Goal: Transaction & Acquisition: Obtain resource

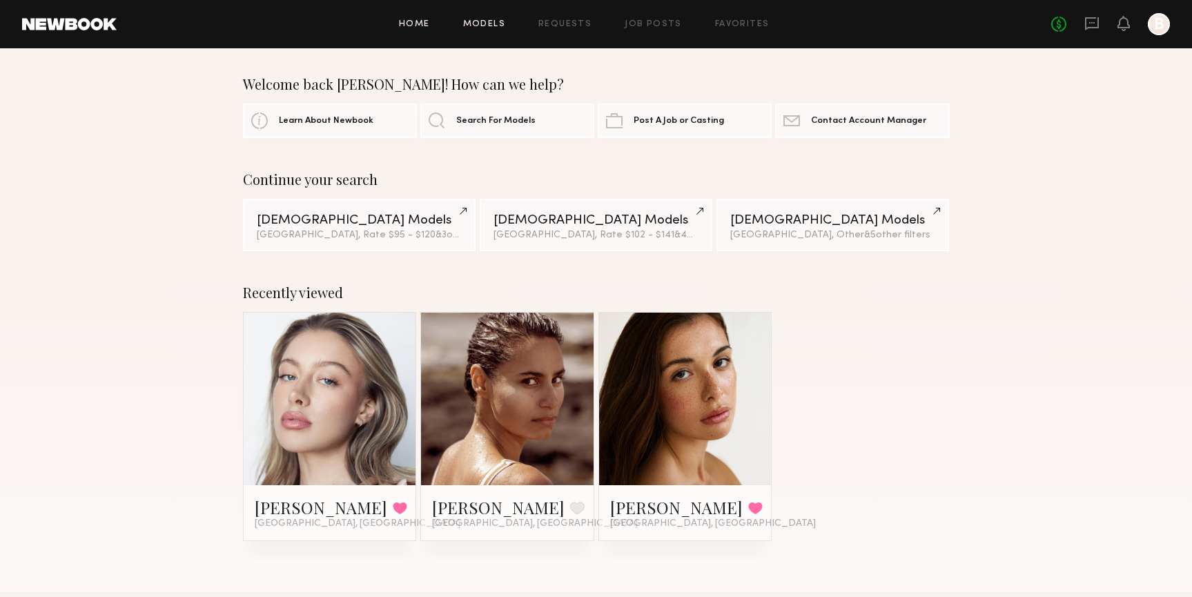
click at [499, 23] on link "Models" at bounding box center [484, 24] width 42 height 9
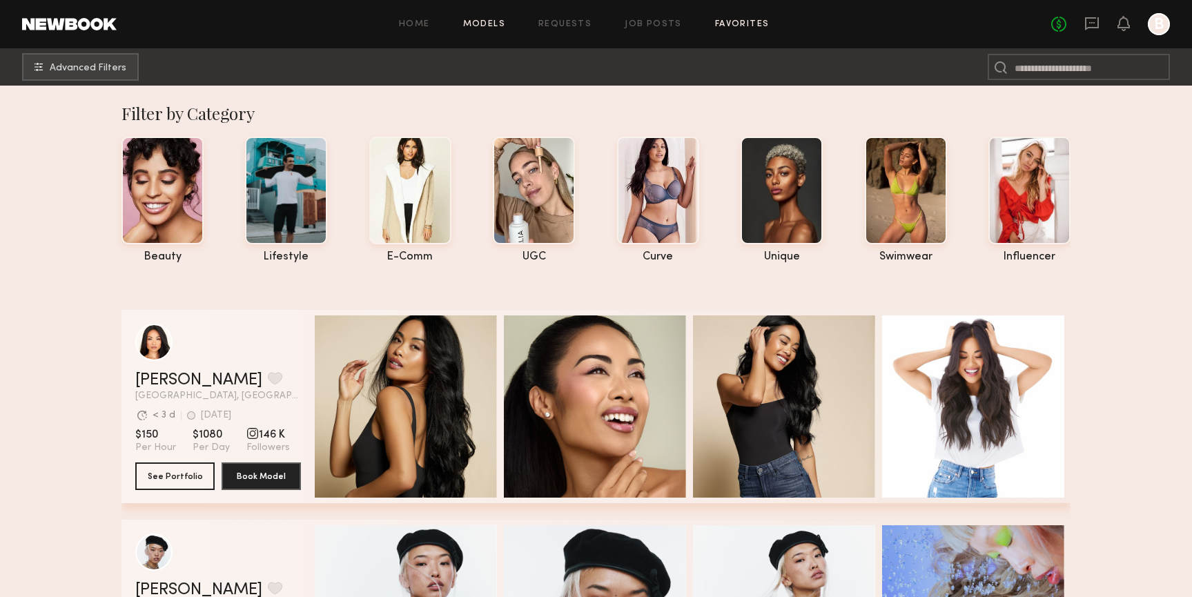
click at [741, 24] on link "Favorites" at bounding box center [742, 24] width 55 height 9
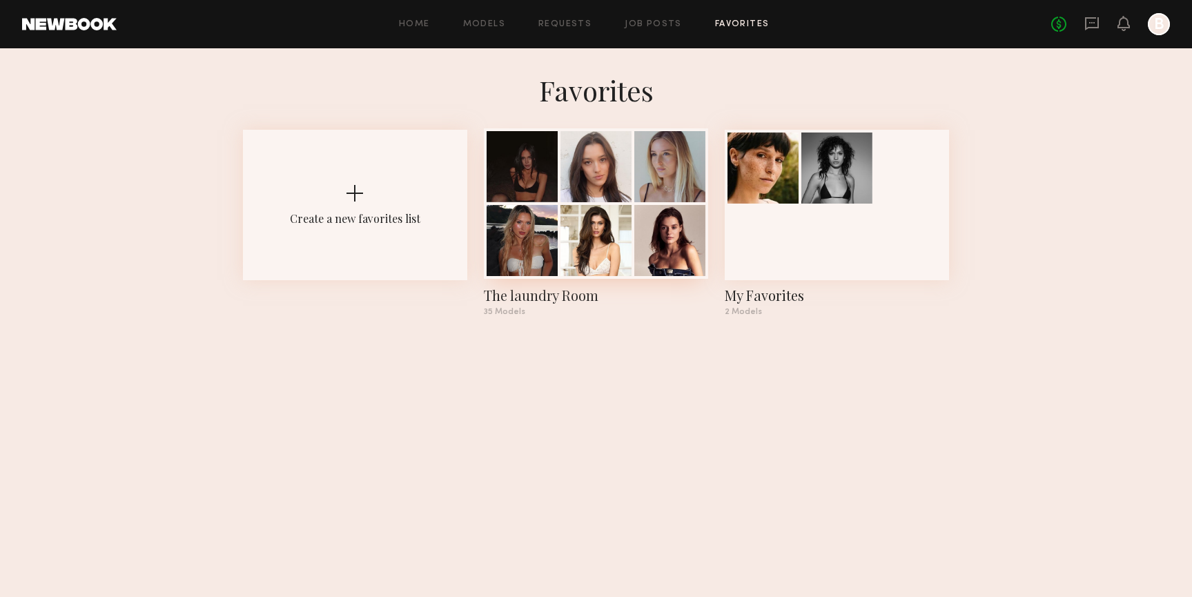
click at [658, 154] on div at bounding box center [669, 166] width 71 height 71
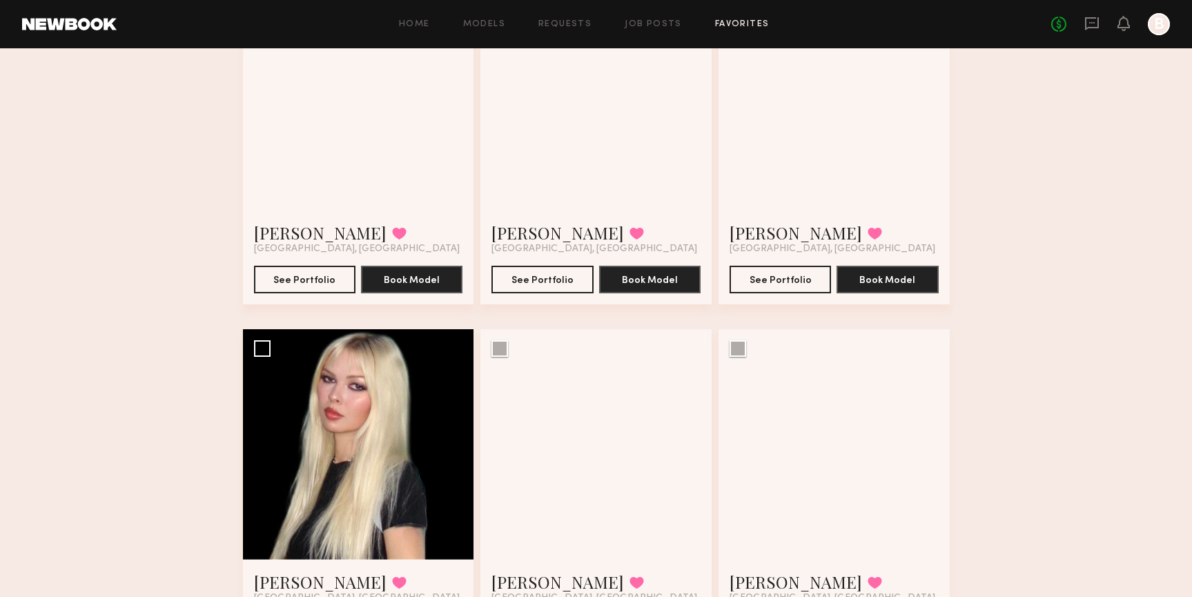
scroll to position [3495, 0]
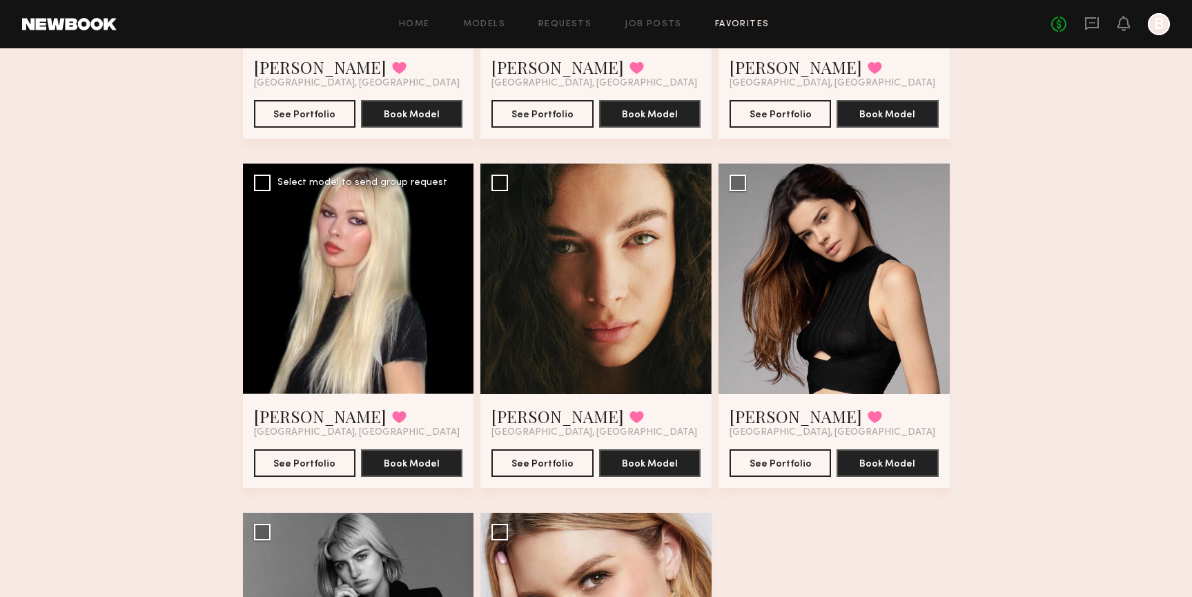
click at [422, 270] on div at bounding box center [358, 279] width 231 height 231
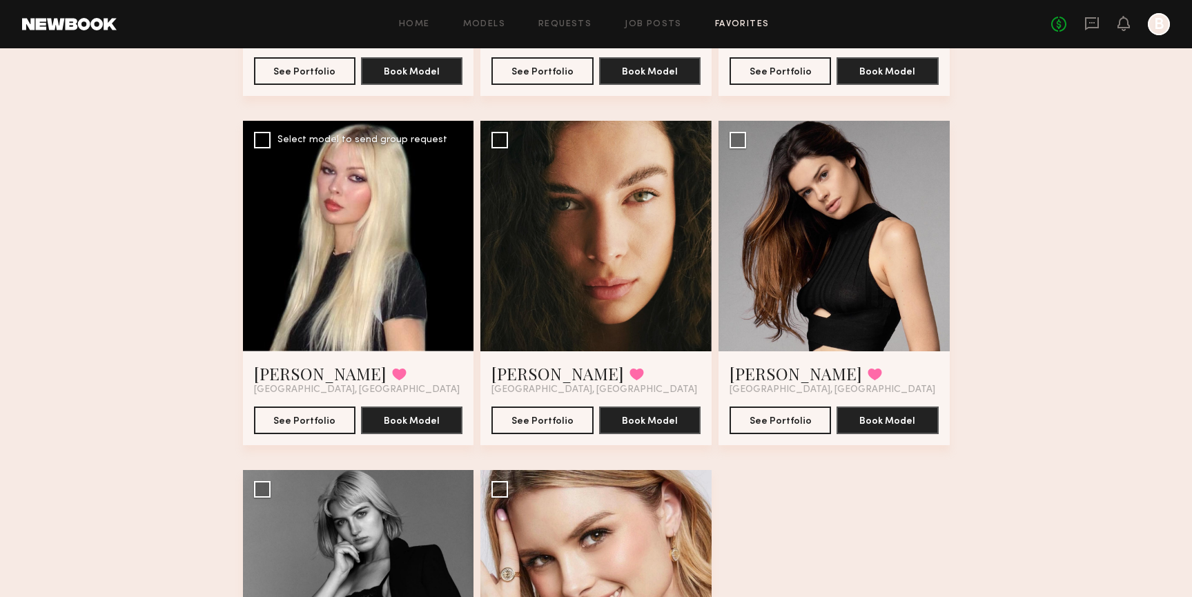
scroll to position [3534, 0]
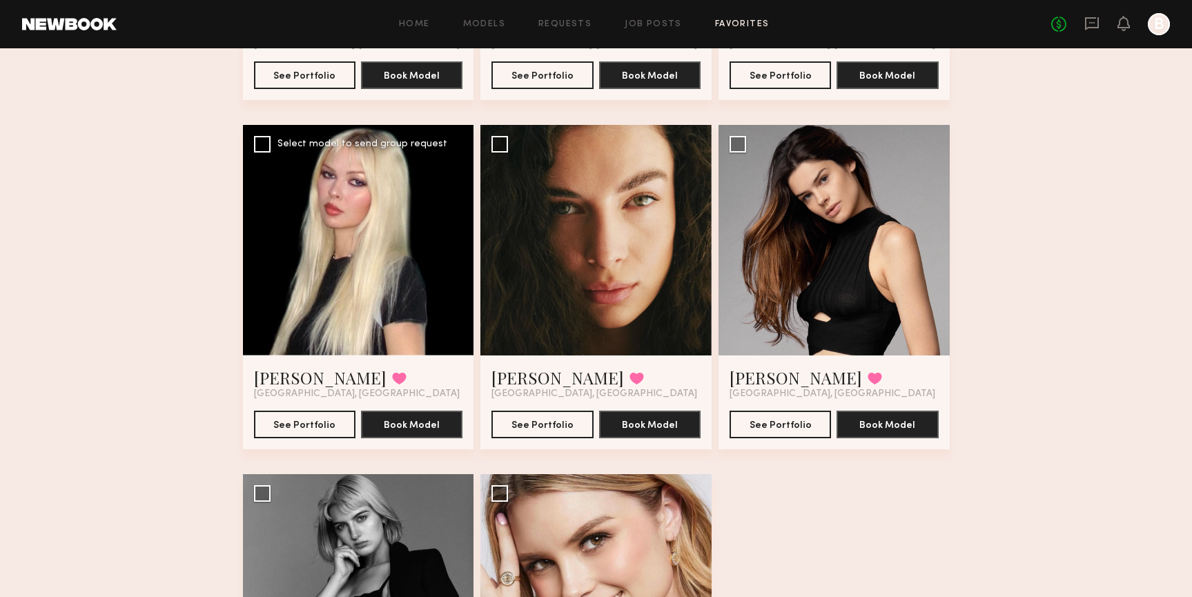
click at [384, 225] on div at bounding box center [358, 240] width 231 height 231
click at [312, 418] on button "See Portfolio" at bounding box center [304, 424] width 101 height 28
click at [574, 416] on button "See Portfolio" at bounding box center [541, 424] width 101 height 28
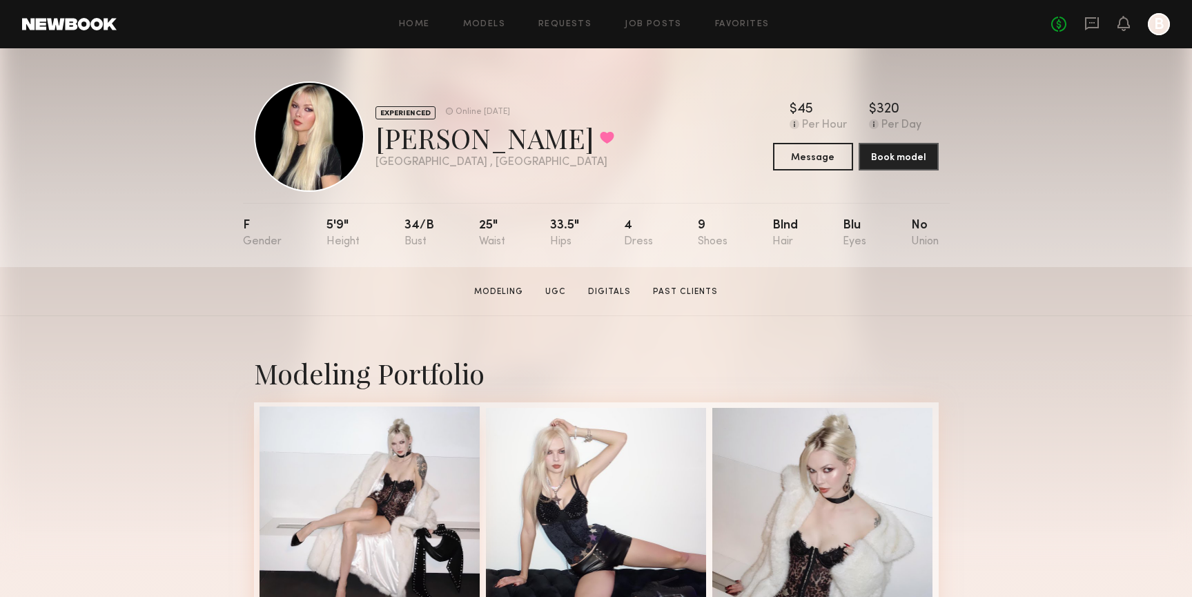
click at [334, 483] on div at bounding box center [370, 517] width 221 height 221
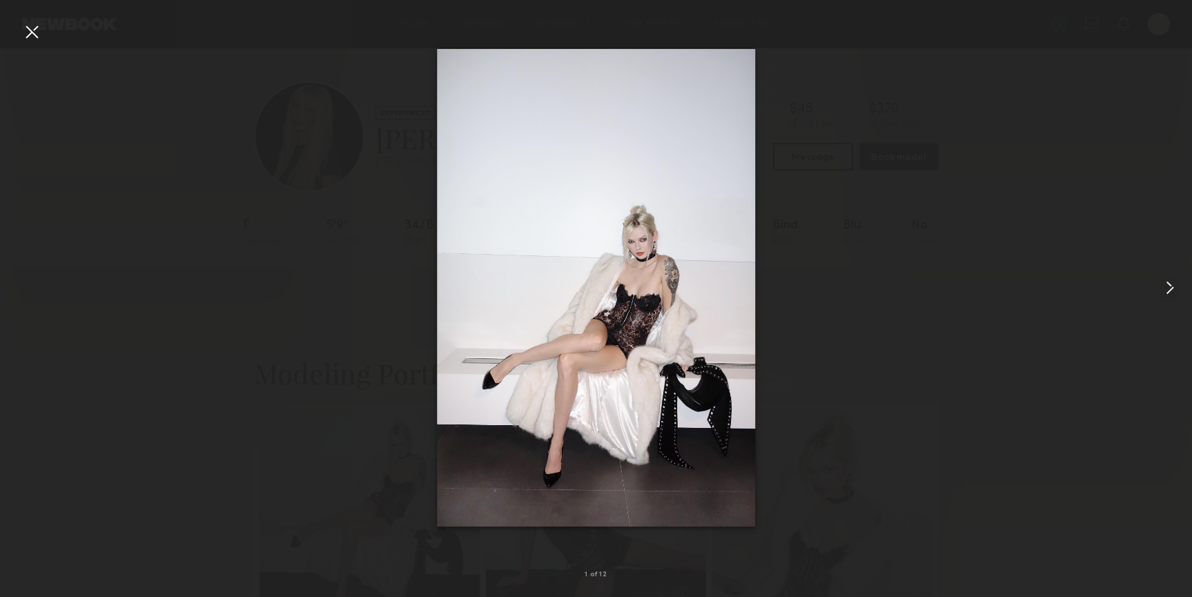
click at [1173, 279] on common-icon at bounding box center [1170, 288] width 22 height 22
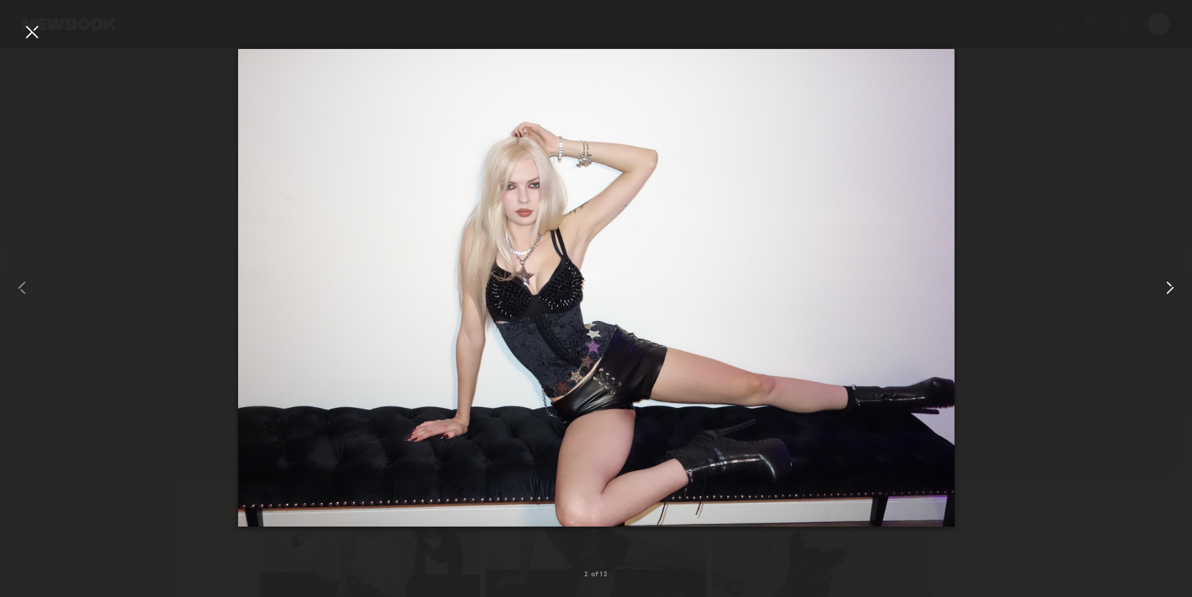
click at [1173, 279] on common-icon at bounding box center [1170, 288] width 22 height 22
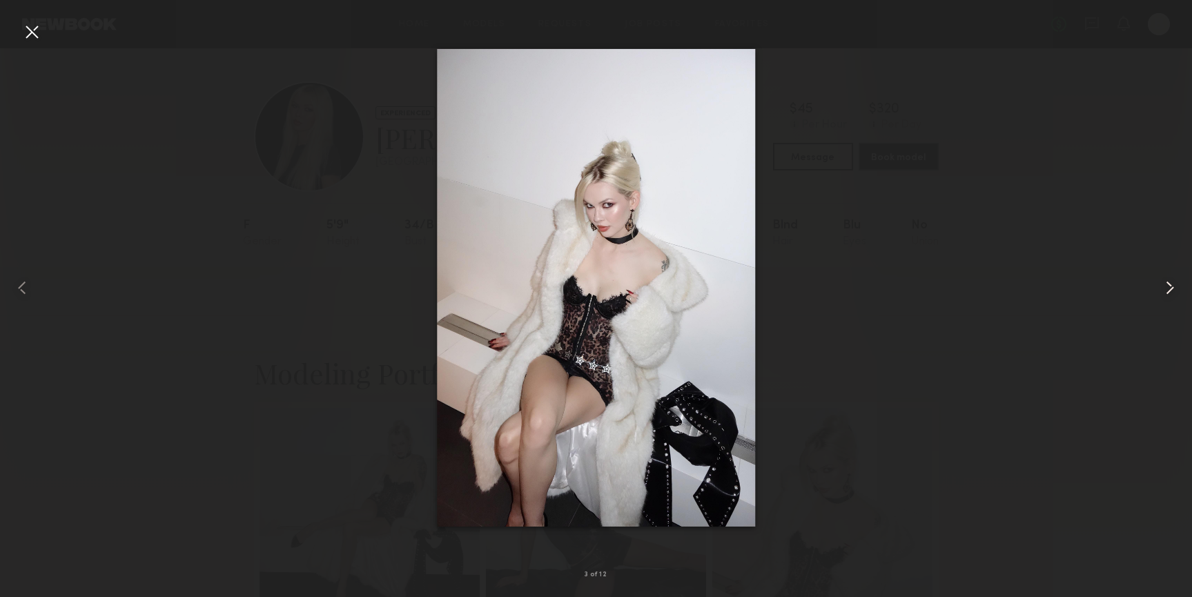
click at [1173, 279] on common-icon at bounding box center [1170, 288] width 22 height 22
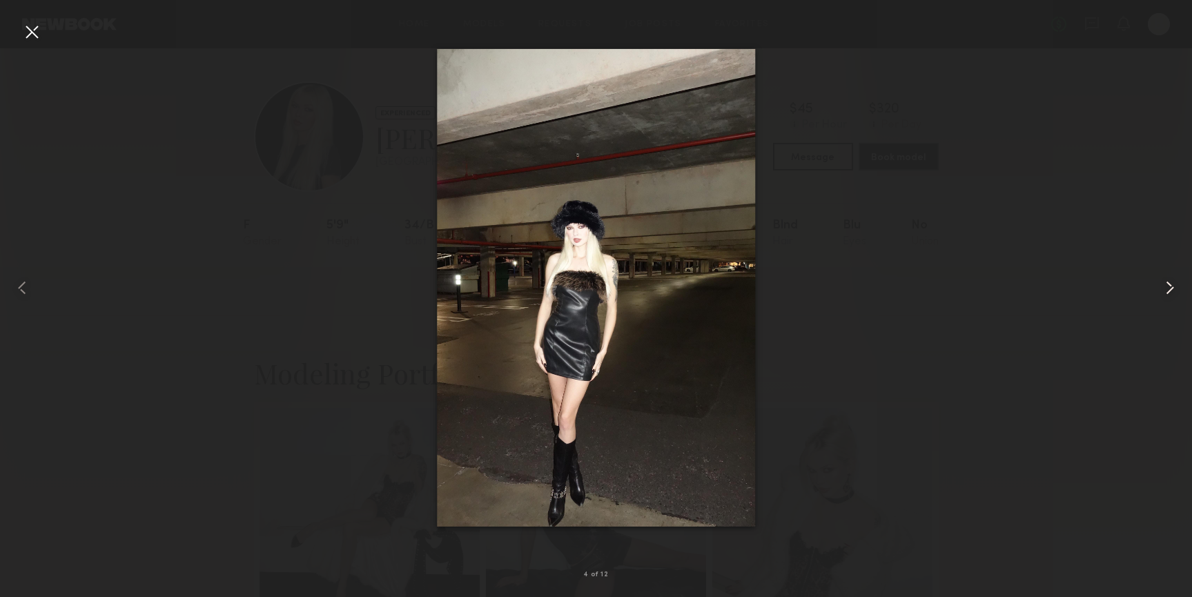
click at [1173, 279] on common-icon at bounding box center [1170, 288] width 22 height 22
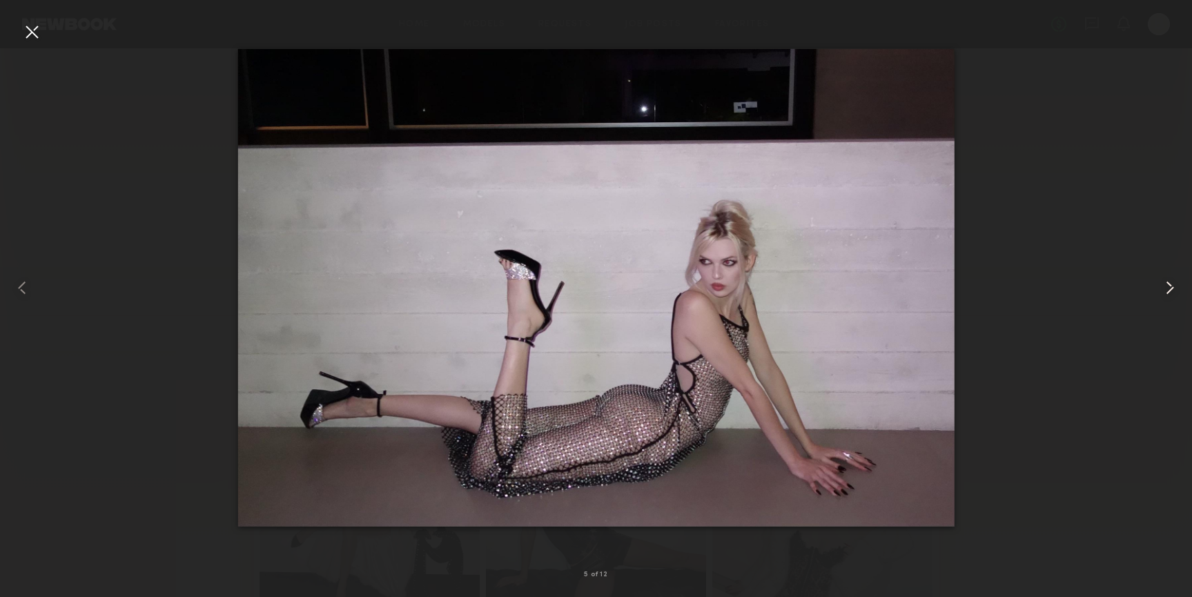
click at [1173, 279] on common-icon at bounding box center [1170, 288] width 22 height 22
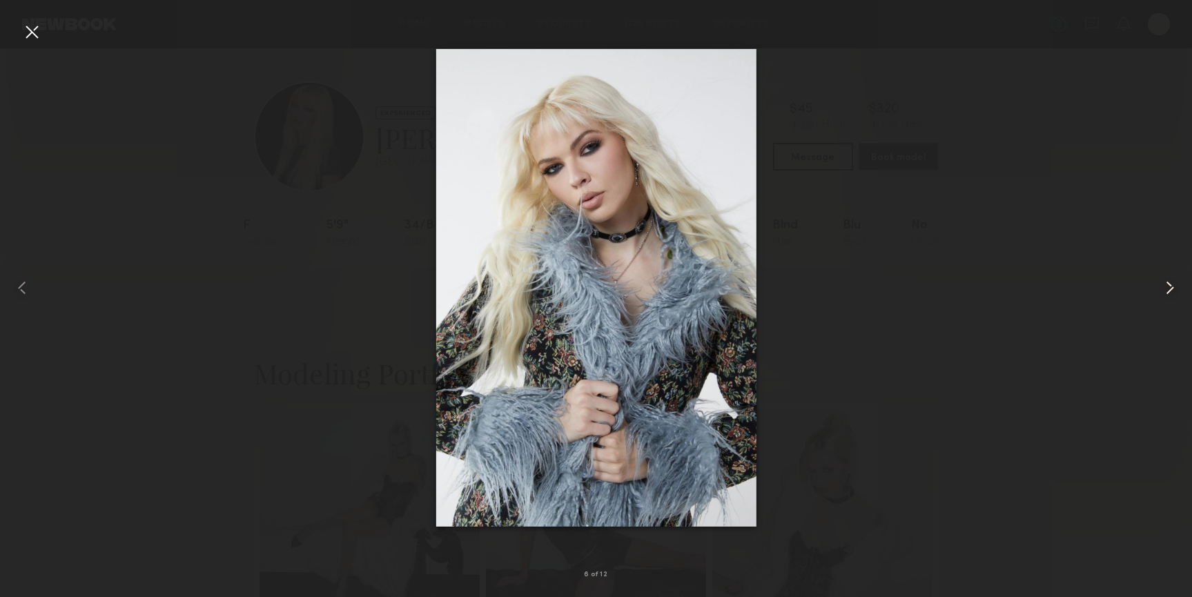
click at [1173, 279] on common-icon at bounding box center [1170, 288] width 22 height 22
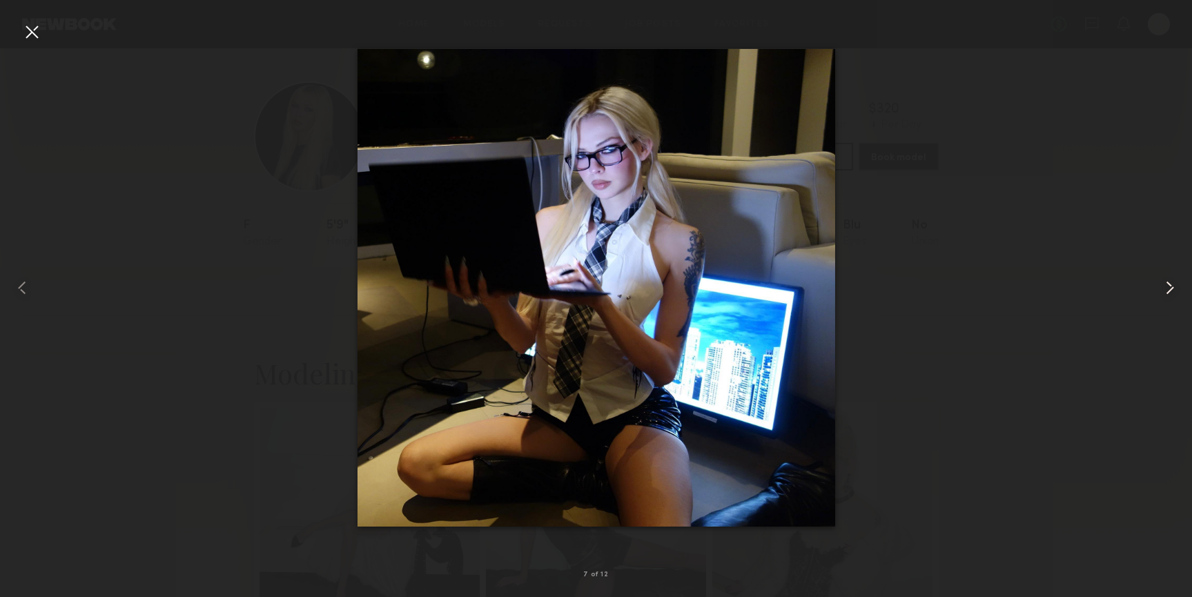
click at [1173, 279] on common-icon at bounding box center [1170, 288] width 22 height 22
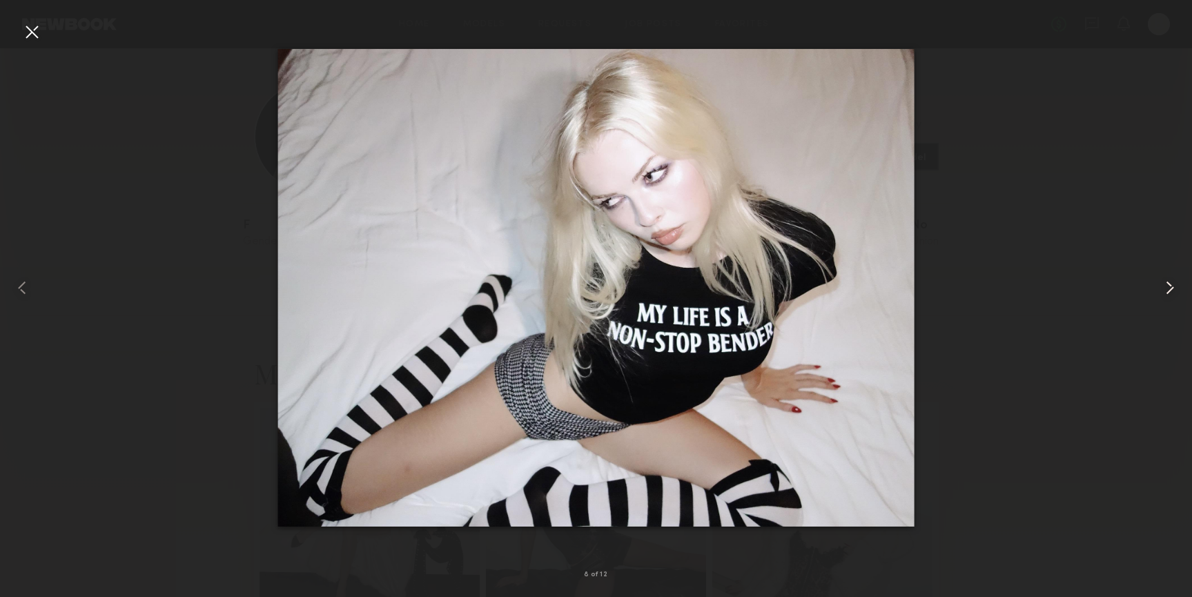
click at [1173, 279] on common-icon at bounding box center [1170, 288] width 22 height 22
